Goal: Information Seeking & Learning: Learn about a topic

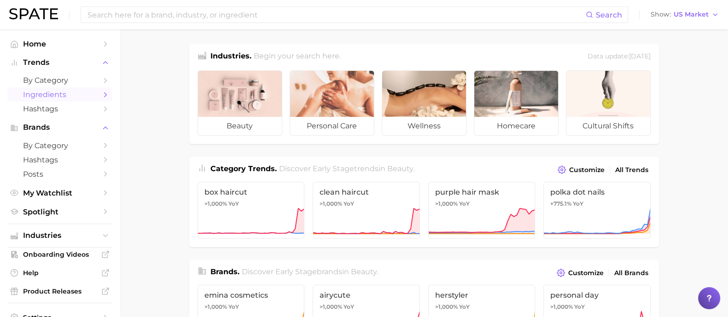
click at [104, 94] on polyline "Sidebar" at bounding box center [105, 95] width 2 height 4
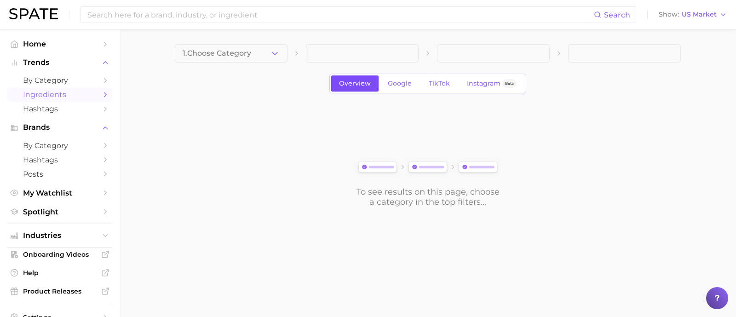
click at [351, 86] on span "Overview" at bounding box center [355, 84] width 32 height 8
click at [274, 54] on polyline "button" at bounding box center [274, 53] width 5 height 2
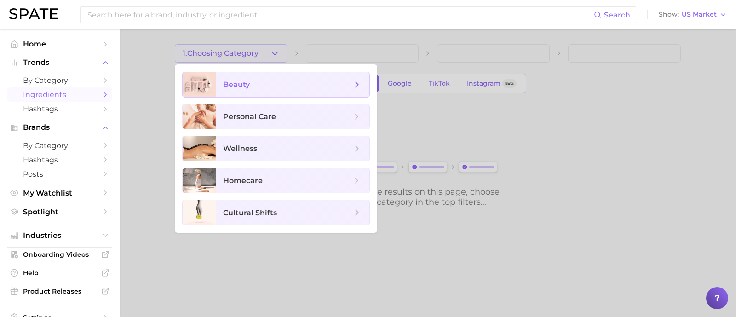
click at [355, 84] on icon at bounding box center [357, 85] width 10 height 10
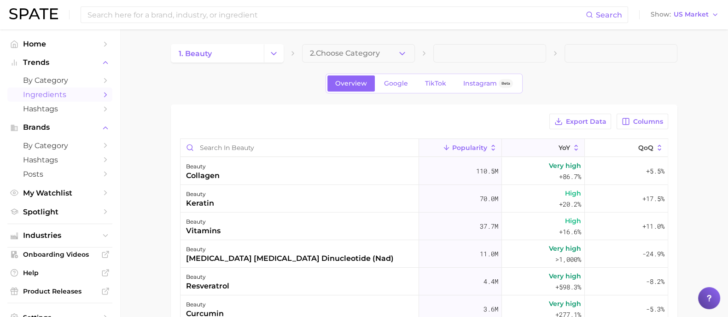
click at [558, 145] on span "YoY" at bounding box center [564, 147] width 12 height 7
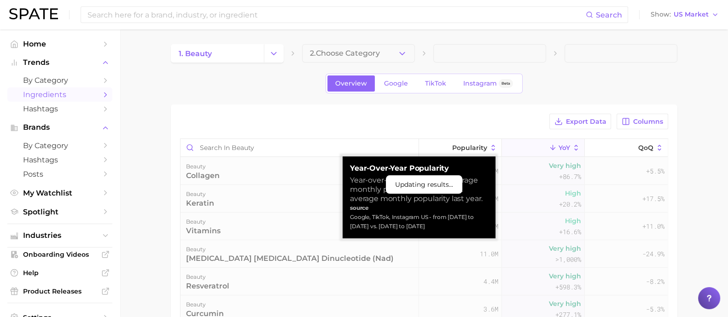
click at [558, 147] on span "YoY" at bounding box center [564, 147] width 12 height 7
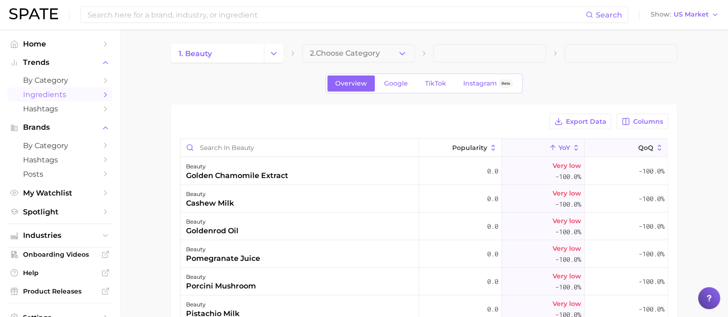
click at [638, 145] on span "QoQ" at bounding box center [645, 147] width 15 height 7
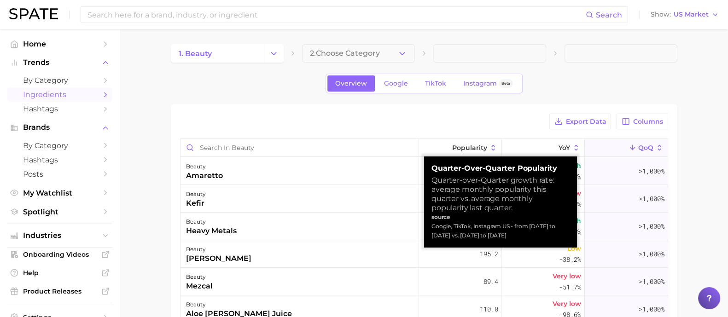
click at [655, 148] on icon at bounding box center [659, 148] width 8 height 8
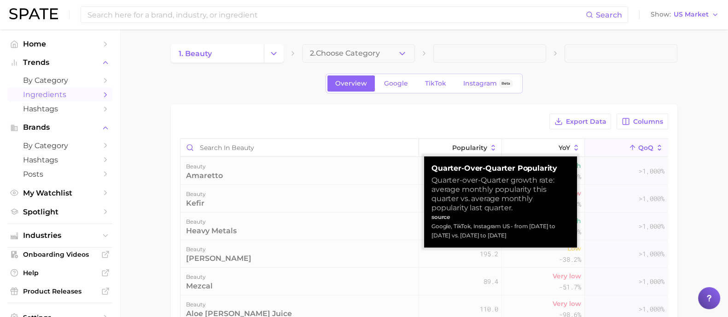
click at [655, 148] on icon at bounding box center [659, 148] width 8 height 8
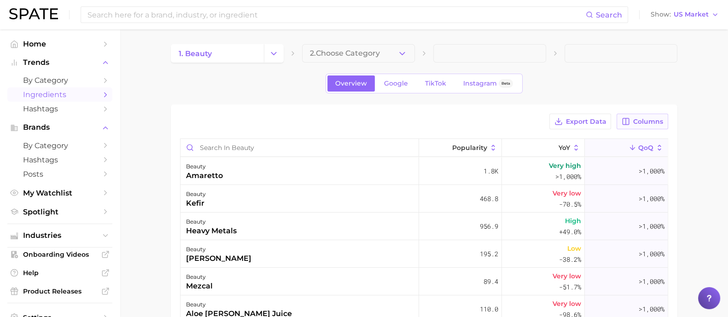
click at [637, 116] on button "Columns" at bounding box center [641, 122] width 51 height 16
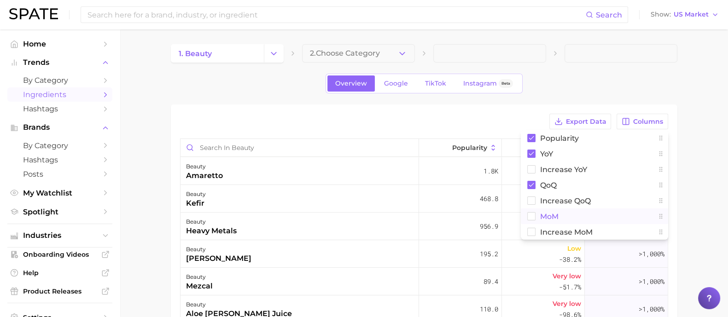
click at [533, 214] on rect at bounding box center [531, 217] width 8 height 8
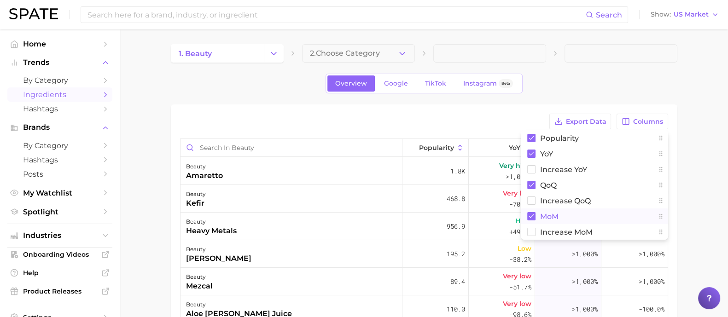
click at [393, 104] on div "1. beauty 2. Choose Category Overview Google TikTok Instagram Beta Export Data …" at bounding box center [424, 254] width 506 height 421
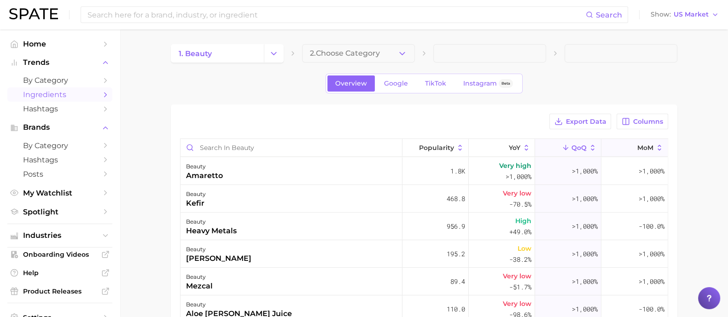
click at [637, 146] on span "MoM" at bounding box center [645, 147] width 16 height 7
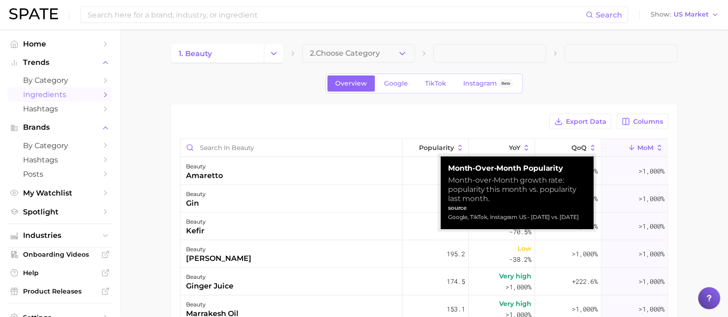
click at [637, 146] on span "MoM" at bounding box center [645, 147] width 16 height 7
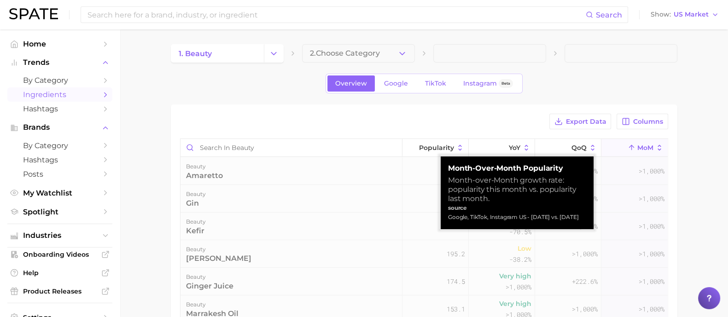
click at [637, 146] on span "MoM" at bounding box center [645, 147] width 16 height 7
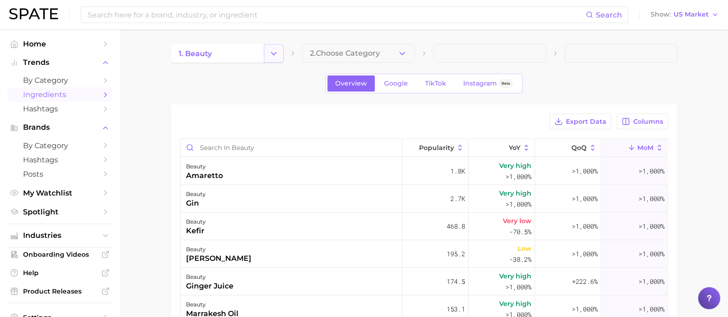
click at [275, 54] on icon "Change Category" at bounding box center [274, 54] width 10 height 10
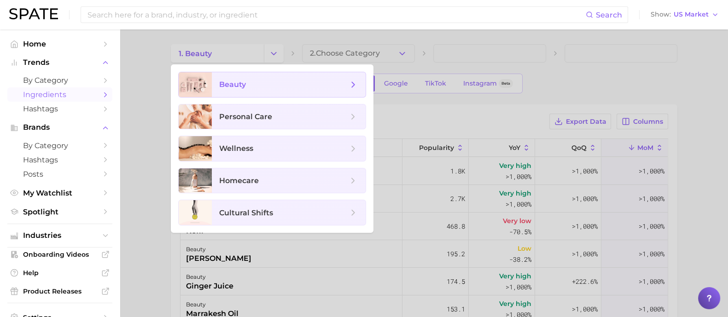
click at [353, 82] on icon at bounding box center [353, 85] width 10 height 10
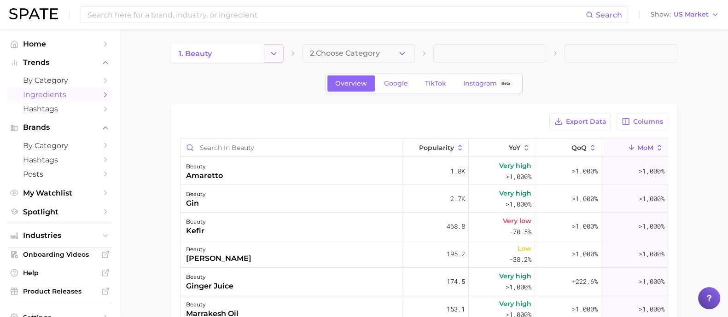
click at [272, 54] on icon "Change Category" at bounding box center [274, 54] width 10 height 10
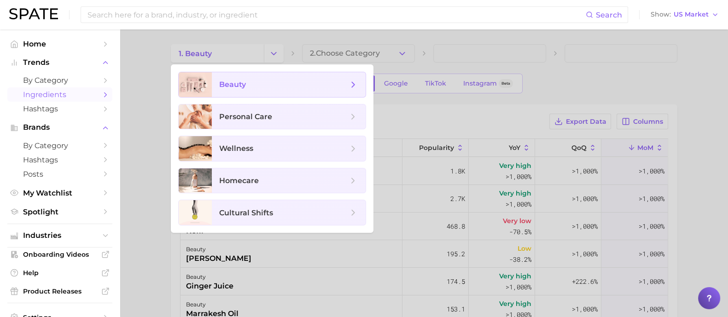
click at [353, 86] on polyline at bounding box center [353, 84] width 2 height 5
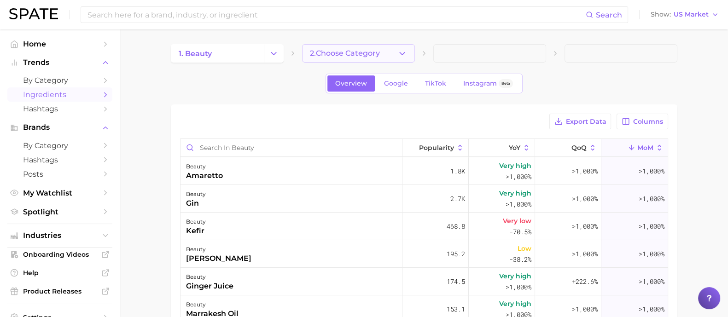
click at [407, 50] on button "2. Choose Category" at bounding box center [358, 53] width 113 height 18
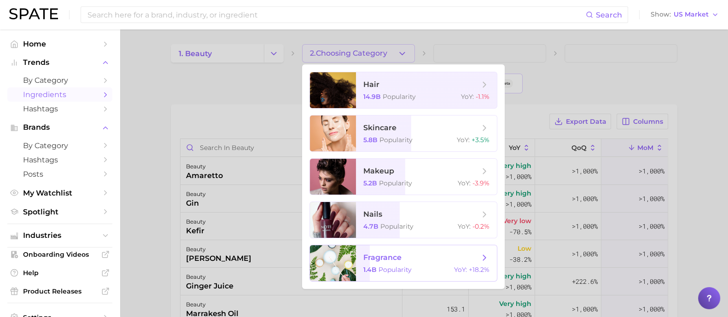
click at [428, 272] on div "1.4b Popularity YoY : +18.2%" at bounding box center [426, 270] width 126 height 8
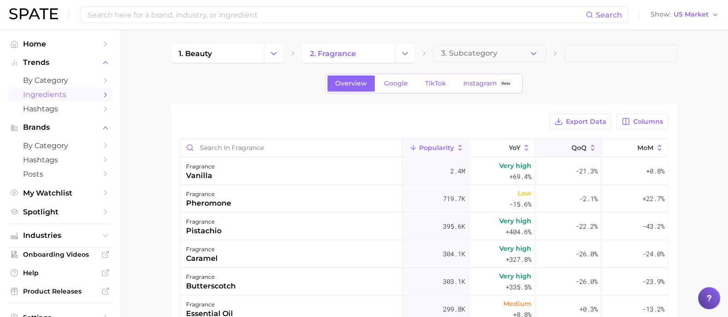
click at [577, 146] on span "QoQ" at bounding box center [578, 147] width 15 height 7
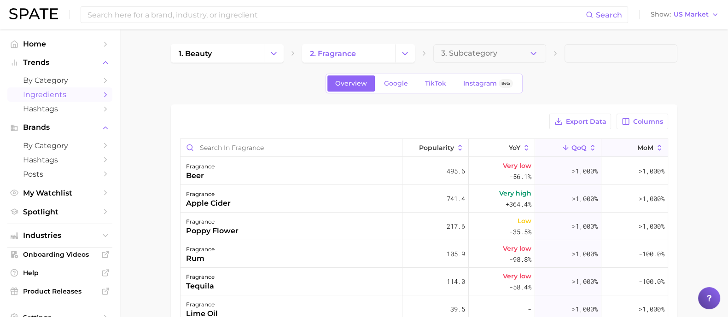
click at [637, 147] on span "MoM" at bounding box center [645, 147] width 16 height 7
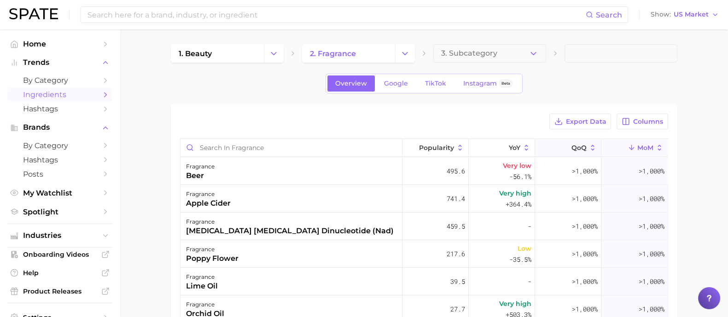
click at [572, 144] on span "QoQ" at bounding box center [578, 147] width 15 height 7
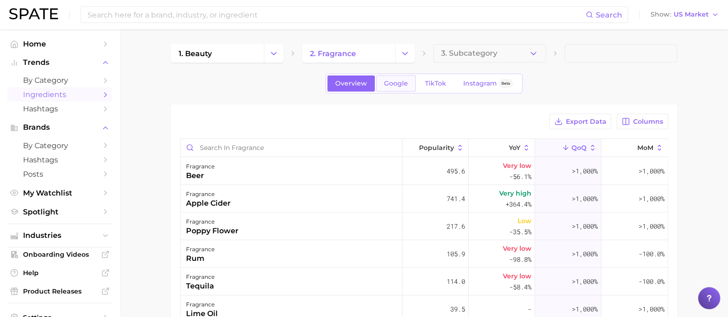
click at [399, 88] on link "Google" at bounding box center [396, 83] width 40 height 16
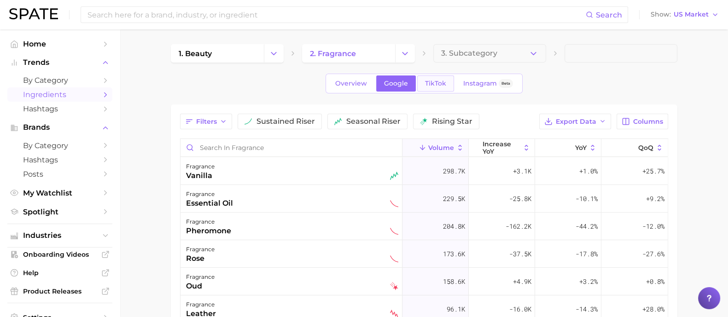
click at [442, 83] on span "TikTok" at bounding box center [435, 84] width 21 height 8
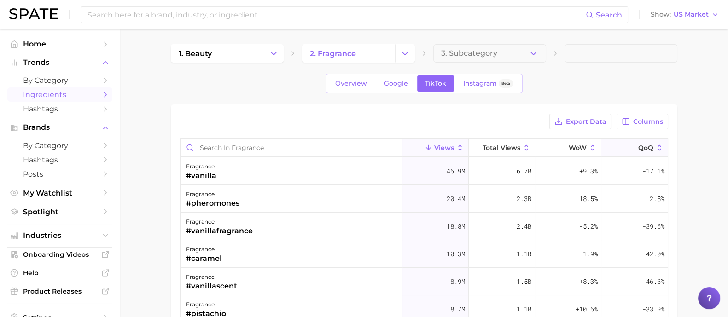
click at [638, 146] on span "QoQ" at bounding box center [645, 147] width 15 height 7
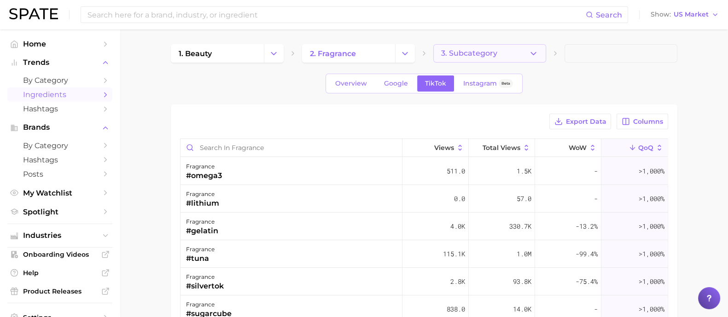
click at [532, 50] on icon "button" at bounding box center [533, 54] width 10 height 10
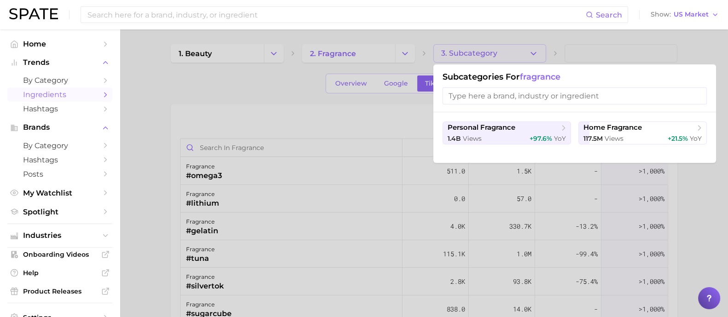
click at [178, 110] on div at bounding box center [364, 158] width 728 height 317
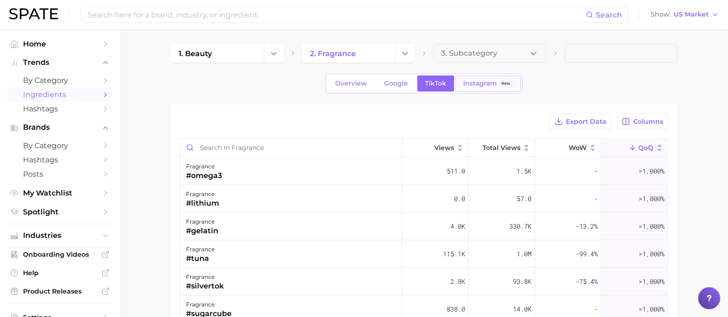
click at [480, 84] on span "Instagram" at bounding box center [480, 84] width 34 height 8
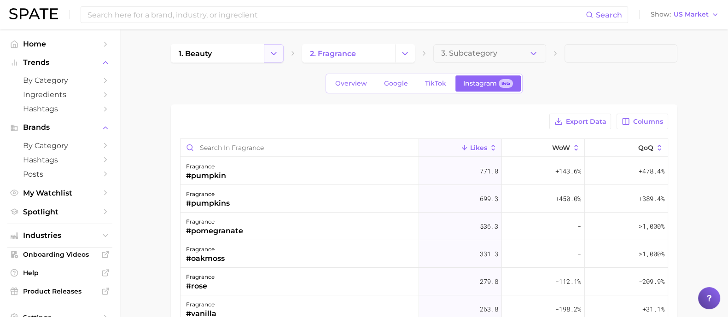
click at [272, 57] on icon "Change Category" at bounding box center [274, 54] width 10 height 10
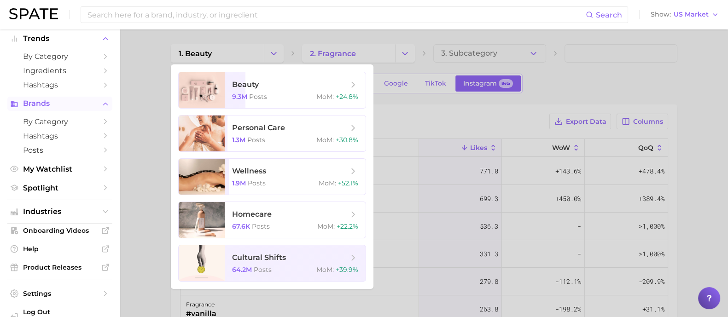
scroll to position [46, 0]
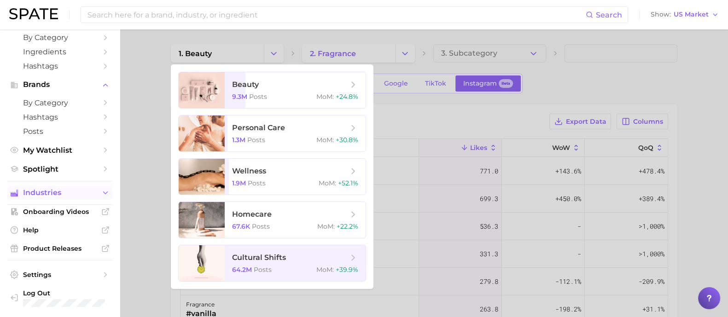
click at [101, 191] on icon "Sidebar" at bounding box center [105, 193] width 8 height 8
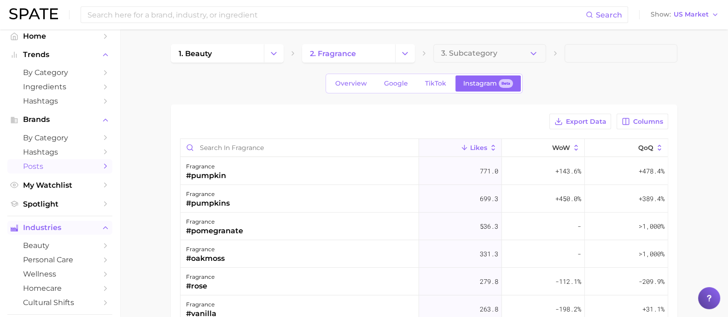
scroll to position [0, 0]
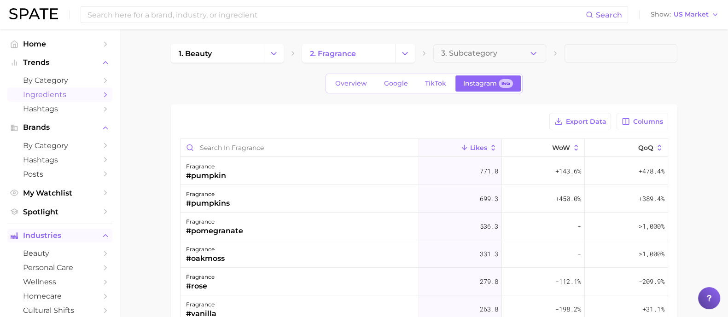
click at [92, 96] on link "Ingredients" at bounding box center [59, 94] width 105 height 14
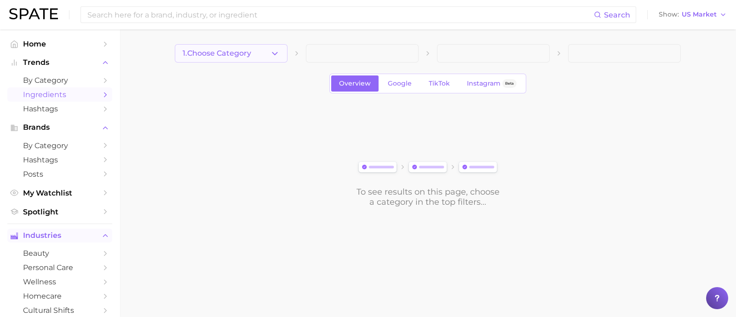
click at [277, 52] on polyline "button" at bounding box center [274, 53] width 5 height 2
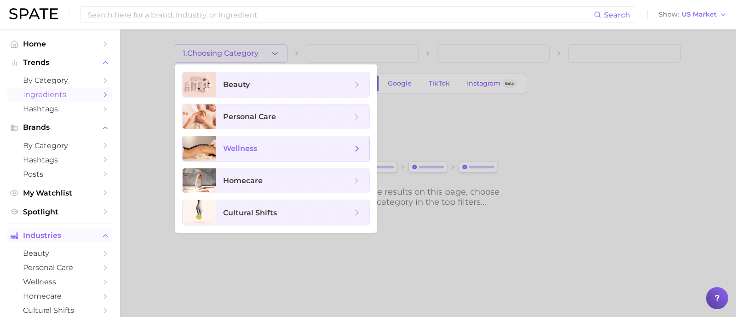
click at [357, 149] on polyline at bounding box center [357, 148] width 2 height 5
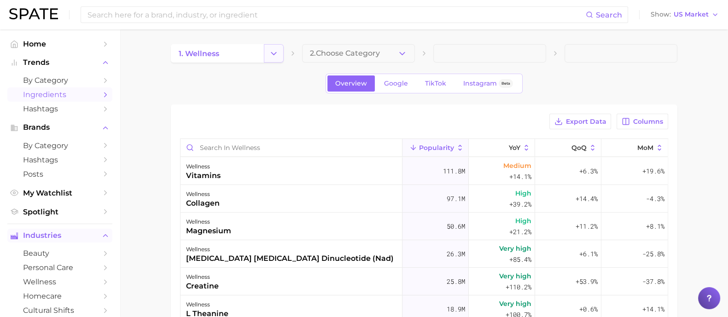
click at [278, 53] on button "Change Category" at bounding box center [274, 53] width 20 height 18
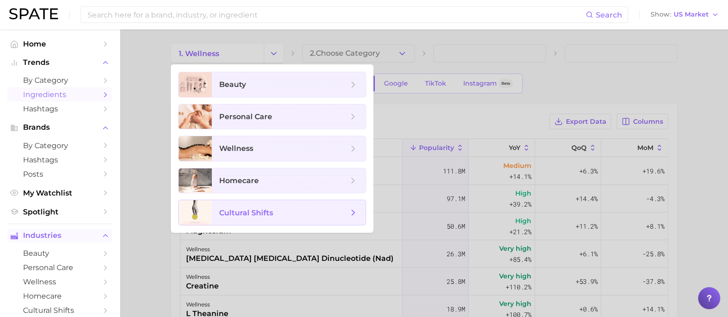
click at [355, 210] on icon at bounding box center [353, 213] width 10 height 10
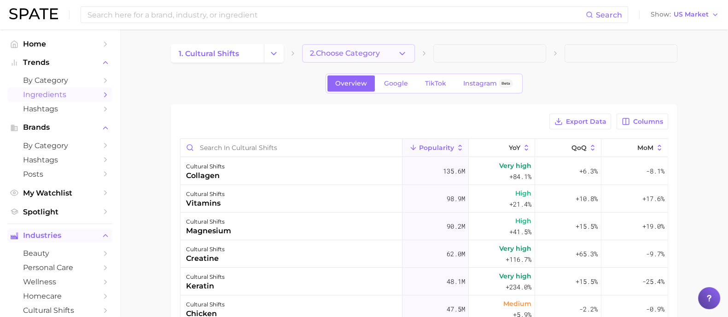
click at [401, 49] on icon "button" at bounding box center [402, 54] width 10 height 10
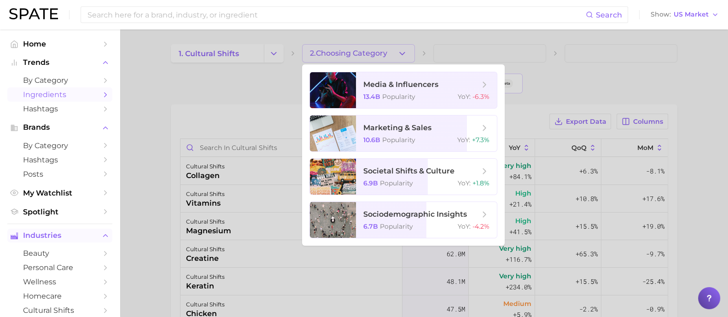
click at [162, 87] on div at bounding box center [364, 158] width 728 height 317
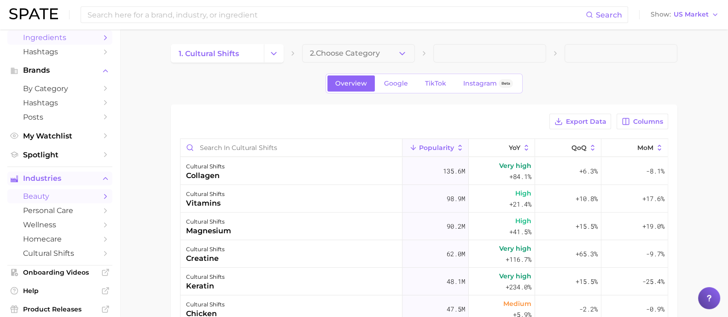
scroll to position [115, 0]
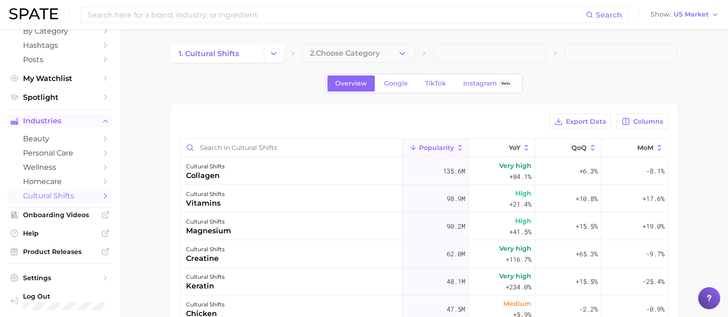
click at [101, 200] on icon "Sidebar" at bounding box center [105, 196] width 8 height 8
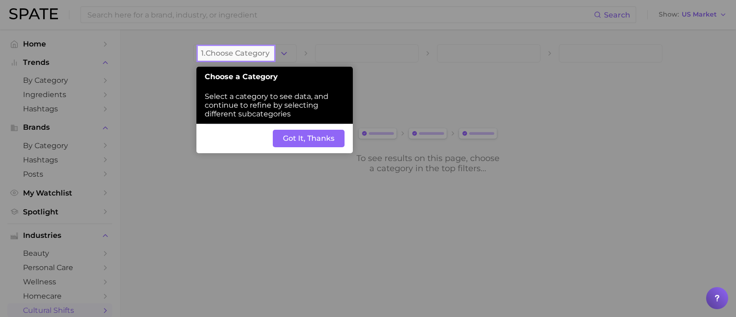
click at [301, 138] on button "Got It, Thanks" at bounding box center [309, 138] width 72 height 17
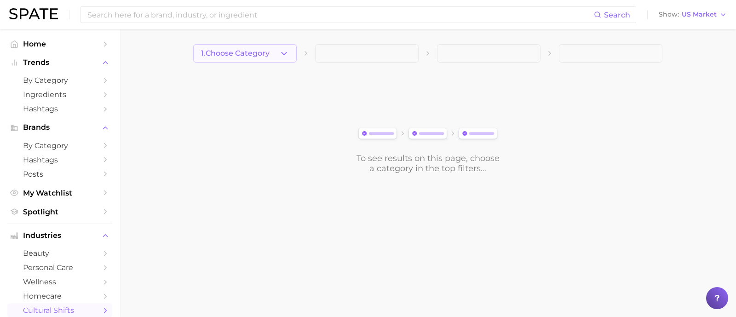
click at [291, 52] on button "1. Choose Category" at bounding box center [245, 53] width 104 height 18
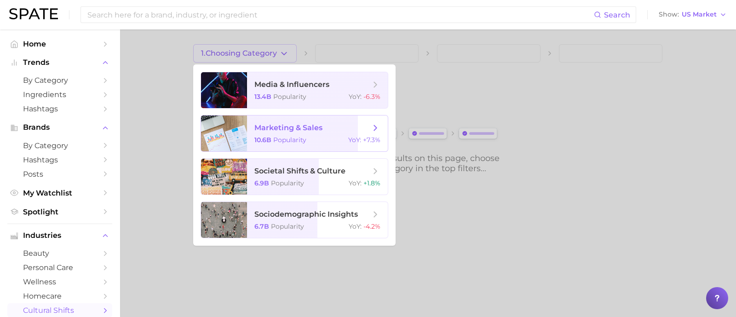
click at [373, 127] on icon at bounding box center [375, 128] width 10 height 10
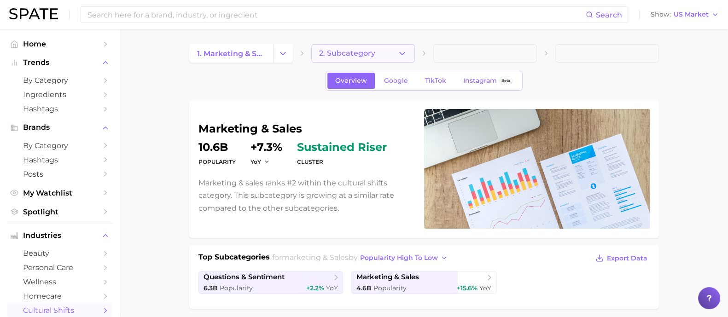
click at [403, 50] on icon "button" at bounding box center [402, 54] width 10 height 10
click at [101, 45] on icon "Sidebar" at bounding box center [105, 44] width 8 height 8
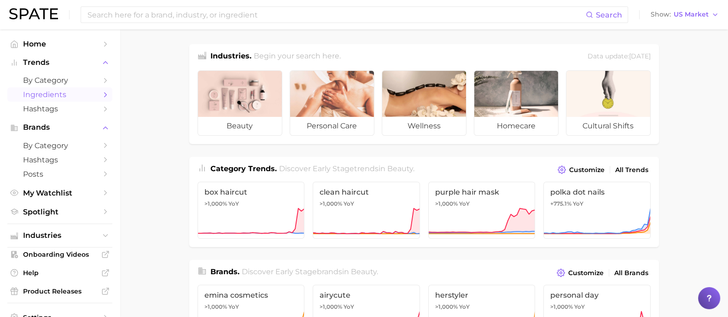
click at [80, 95] on span "Ingredients" at bounding box center [60, 94] width 74 height 9
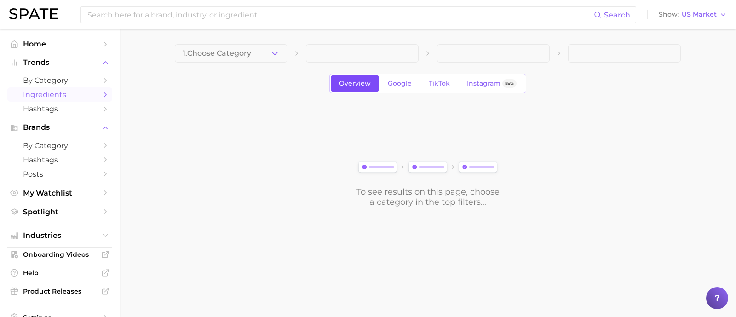
click at [361, 83] on span "Overview" at bounding box center [355, 84] width 32 height 8
click at [276, 46] on button "1. Choose Category" at bounding box center [231, 53] width 113 height 18
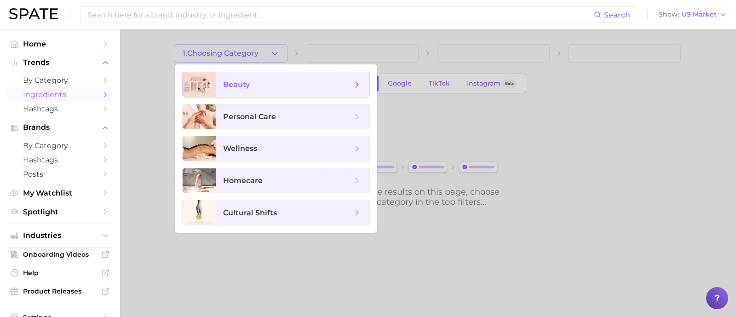
click at [303, 82] on span "beauty" at bounding box center [287, 85] width 129 height 10
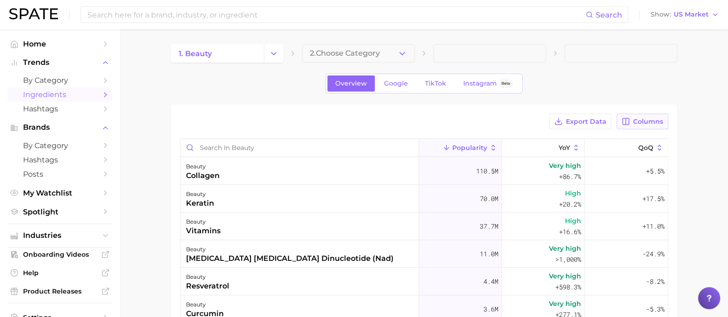
click at [646, 122] on span "Columns" at bounding box center [648, 122] width 30 height 8
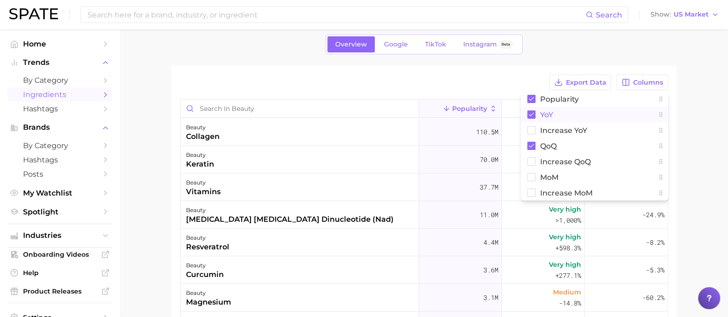
scroll to position [57, 0]
